Goal: Obtain resource: Download file/media

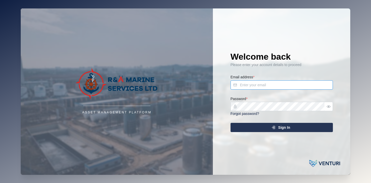
type input "[PERSON_NAME][EMAIL_ADDRESS][DOMAIN_NAME]"
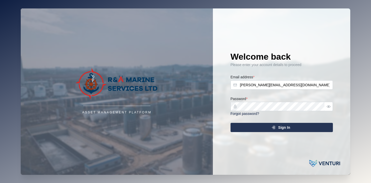
click at [274, 128] on icon "submit" at bounding box center [273, 127] width 4 height 4
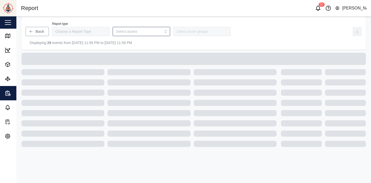
type input "Trip History"
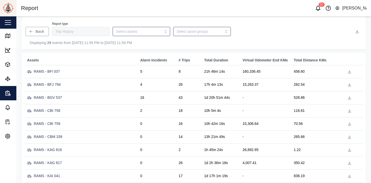
click at [358, 31] on icon "button" at bounding box center [357, 31] width 4 height 4
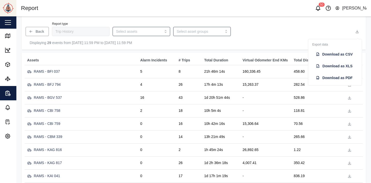
click at [328, 77] on span "Download as PDF" at bounding box center [337, 77] width 30 height 9
